Goal: Find specific page/section: Find specific page/section

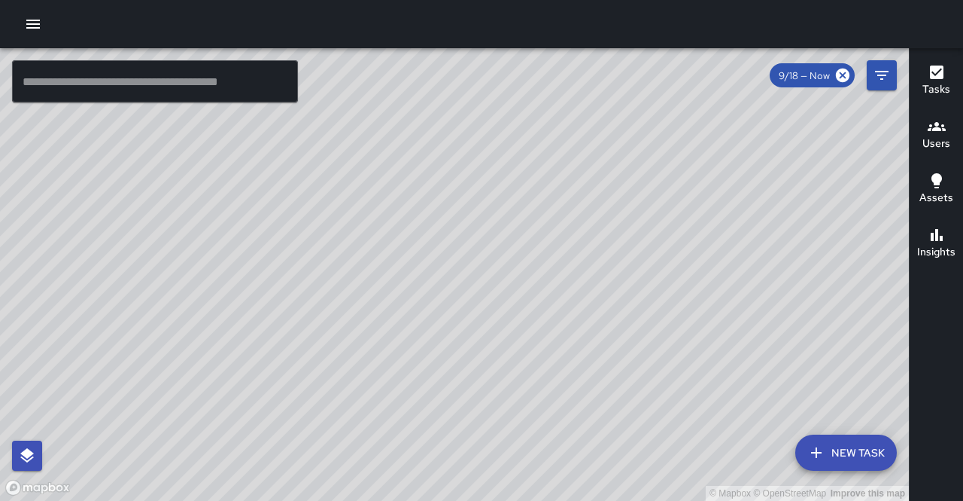
click at [531, 188] on div "© Mapbox © OpenStreetMap Improve this map" at bounding box center [454, 274] width 909 height 452
click at [390, 271] on div "© Mapbox © OpenStreetMap Improve this map" at bounding box center [454, 274] width 909 height 452
click at [402, 256] on div "© Mapbox © OpenStreetMap Improve this map" at bounding box center [454, 274] width 909 height 452
click at [349, 233] on div "© Mapbox © OpenStreetMap Improve this map" at bounding box center [454, 274] width 909 height 452
click at [261, 175] on div "© Mapbox © OpenStreetMap Improve this map" at bounding box center [454, 274] width 909 height 452
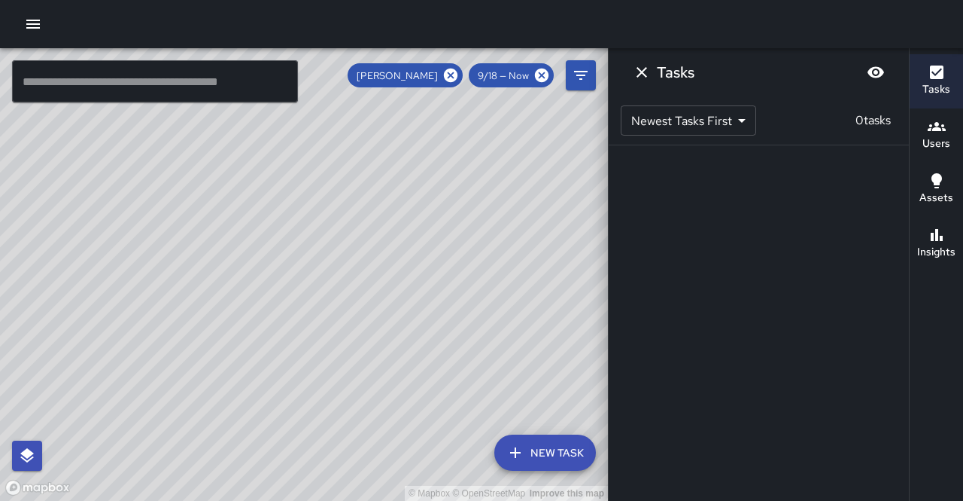
click at [272, 171] on div "© Mapbox © OpenStreetMap Improve this map" at bounding box center [304, 274] width 608 height 452
click at [455, 75] on icon at bounding box center [451, 75] width 14 height 14
click at [424, 251] on div "© Mapbox © OpenStreetMap Improve this map" at bounding box center [304, 274] width 608 height 452
click at [418, 251] on div "© Mapbox © OpenStreetMap Improve this map" at bounding box center [304, 274] width 608 height 452
click at [420, 249] on div "© Mapbox © OpenStreetMap Improve this map" at bounding box center [304, 274] width 608 height 452
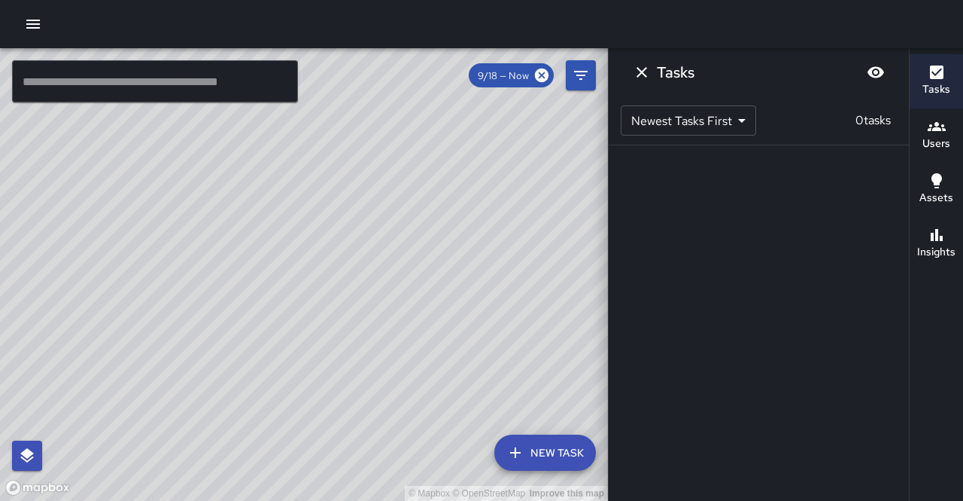
click at [341, 209] on div "© Mapbox © OpenStreetMap Improve this map" at bounding box center [304, 274] width 608 height 452
click at [339, 208] on div "© Mapbox © OpenStreetMap Improve this map" at bounding box center [304, 274] width 608 height 452
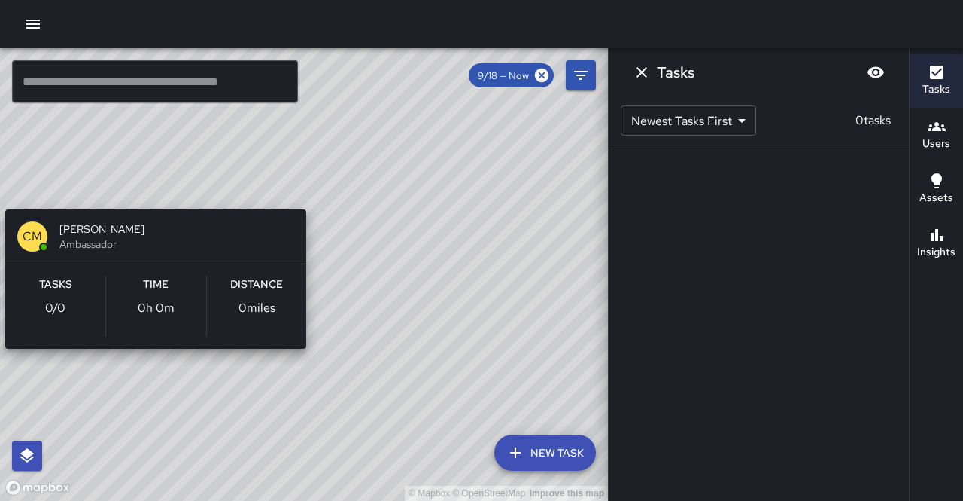
click at [331, 197] on div "© Mapbox © OpenStreetMap Improve this map CM [PERSON_NAME] Ambassador Tasks 0 /…" at bounding box center [304, 274] width 608 height 452
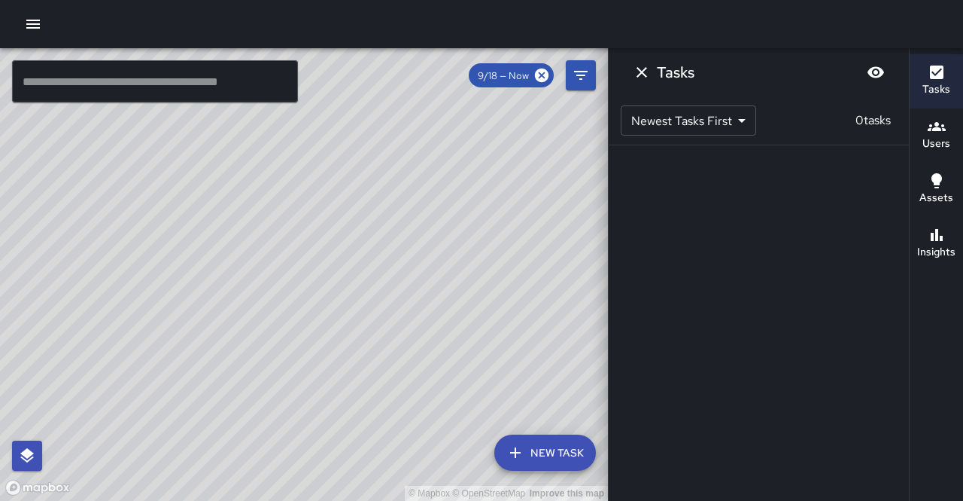
click at [138, 196] on div "© Mapbox © OpenStreetMap Improve this map" at bounding box center [304, 274] width 608 height 452
click at [137, 190] on div "© Mapbox © OpenStreetMap Improve this map" at bounding box center [304, 274] width 608 height 452
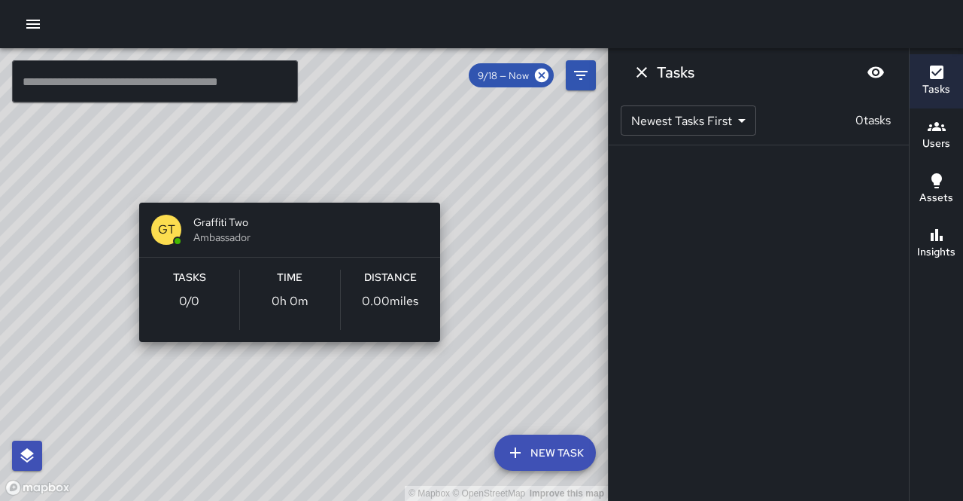
click at [468, 154] on div "© Mapbox © OpenStreetMap Improve this map GT Graffiti Two Ambassador Tasks 0 / …" at bounding box center [304, 274] width 608 height 452
